Goal: Check status: Check status

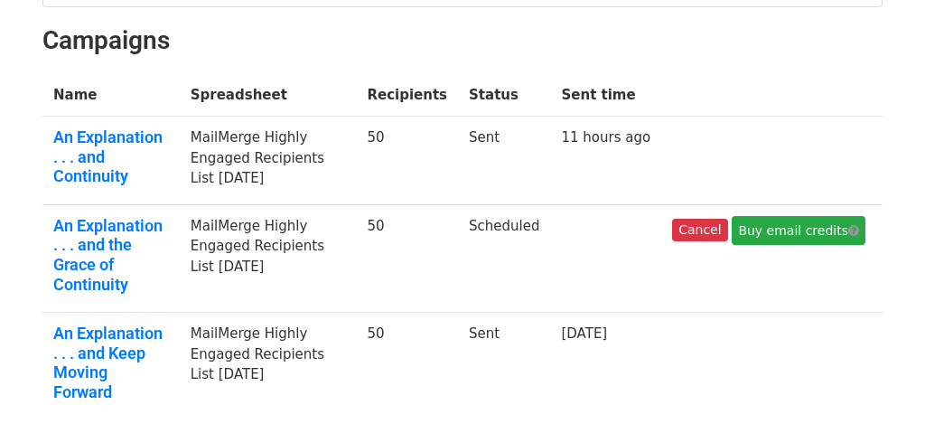
scroll to position [271, 0]
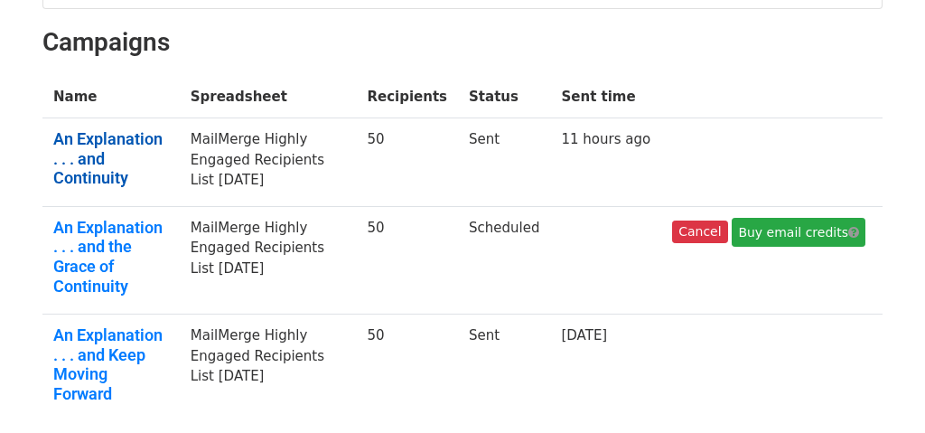
click at [119, 129] on link "An Explanation . . . and Continuity" at bounding box center [111, 158] width 116 height 59
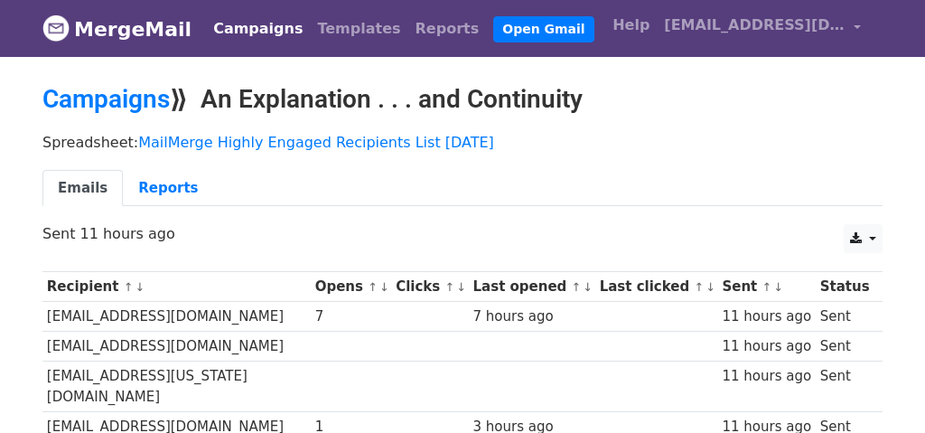
click at [74, 178] on link "Emails" at bounding box center [82, 188] width 80 height 37
click at [156, 187] on link "Reports" at bounding box center [168, 188] width 90 height 37
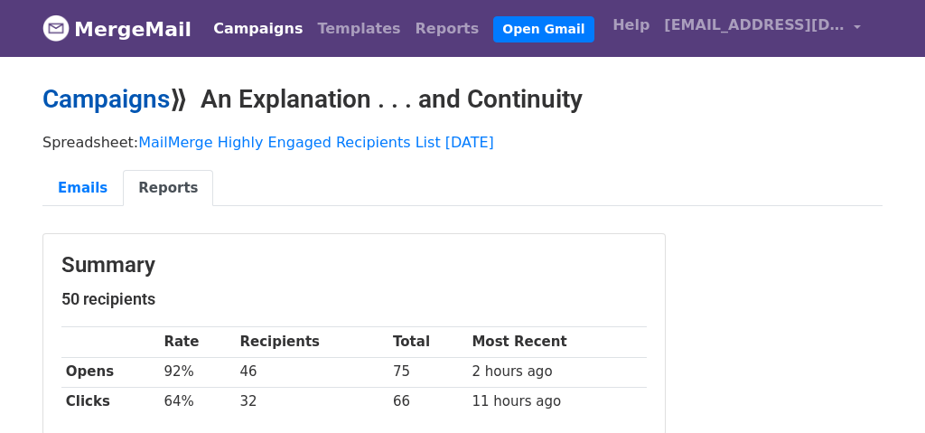
click at [114, 92] on link "Campaigns" at bounding box center [105, 99] width 127 height 30
click at [123, 88] on link "Campaigns" at bounding box center [105, 99] width 127 height 30
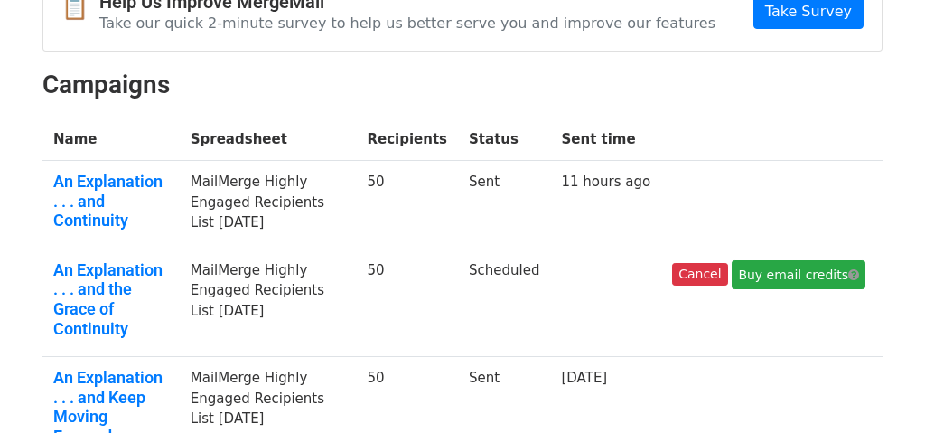
scroll to position [238, 0]
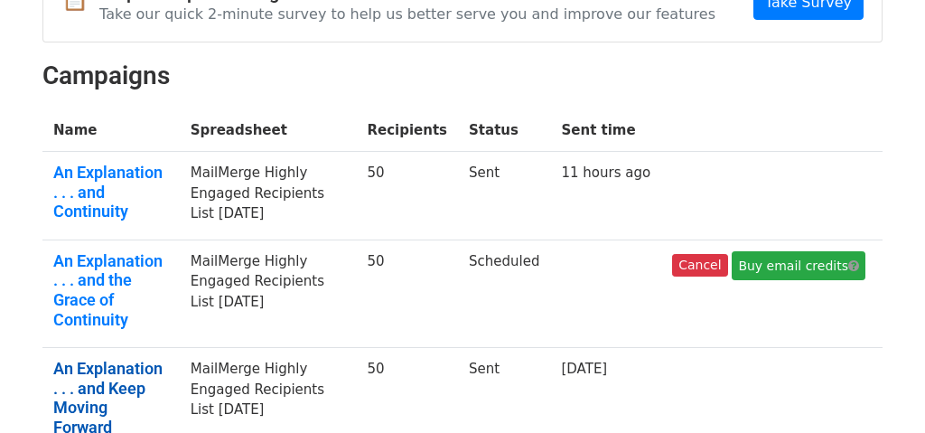
click at [103, 359] on link "An Explanation . . . and Keep Moving Forward" at bounding box center [111, 398] width 116 height 78
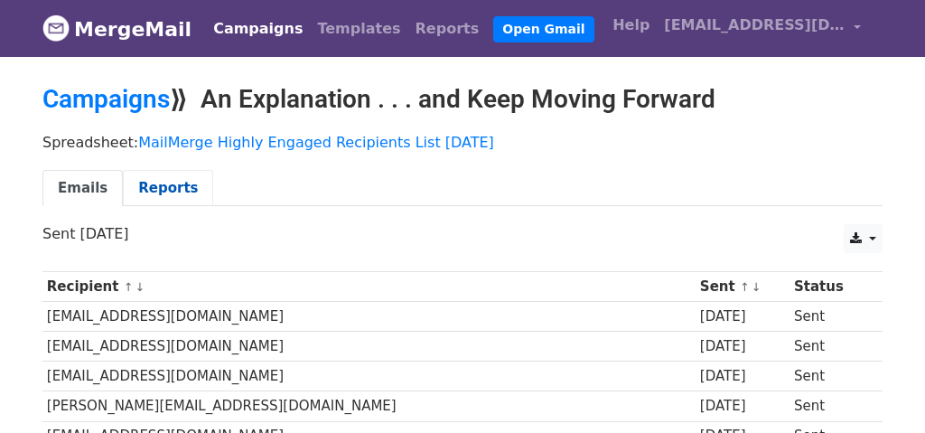
click at [158, 176] on link "Reports" at bounding box center [168, 188] width 90 height 37
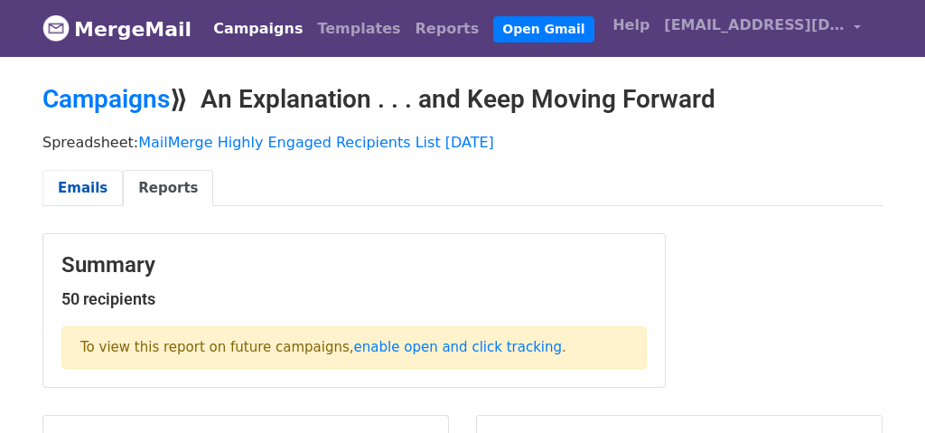
click at [80, 185] on link "Emails" at bounding box center [82, 188] width 80 height 37
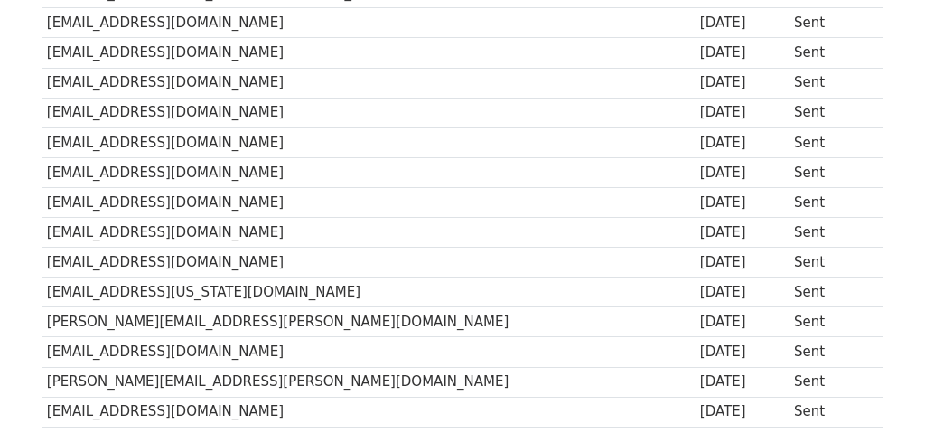
scroll to position [1313, 0]
